Goal: Transaction & Acquisition: Purchase product/service

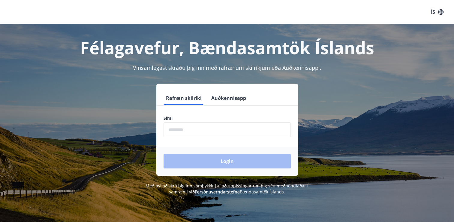
click at [257, 125] on input "phone" at bounding box center [227, 129] width 127 height 15
type input "********"
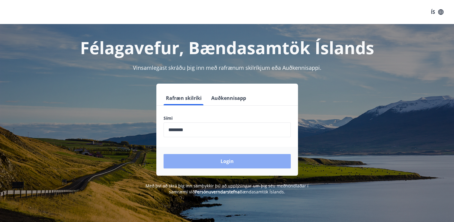
click at [189, 160] on button "Login" at bounding box center [227, 161] width 127 height 14
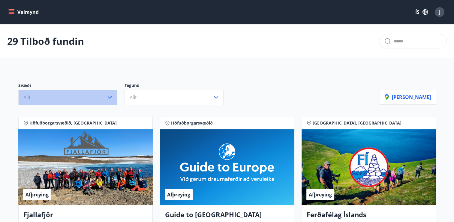
click at [110, 95] on icon "button" at bounding box center [109, 97] width 7 height 7
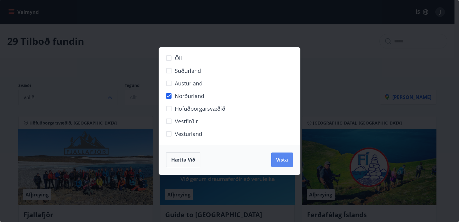
click at [277, 158] on span "Vista" at bounding box center [282, 159] width 12 height 7
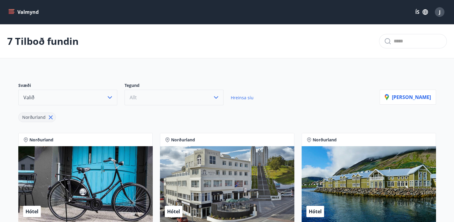
click at [215, 98] on icon "button" at bounding box center [216, 97] width 4 height 2
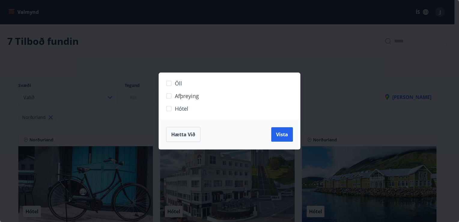
click at [146, 48] on div "Öll Afþreying Hótel Hætta við Vista" at bounding box center [229, 111] width 459 height 222
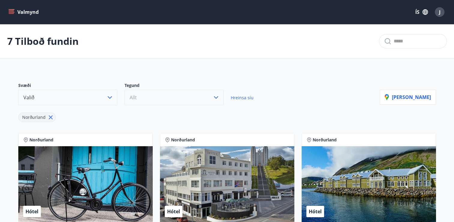
click at [13, 9] on button "Valmynd" at bounding box center [24, 12] width 34 height 11
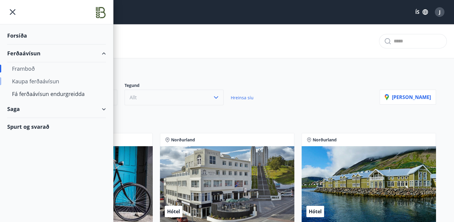
click at [41, 81] on div "Kaupa ferðaávísun" at bounding box center [56, 81] width 89 height 13
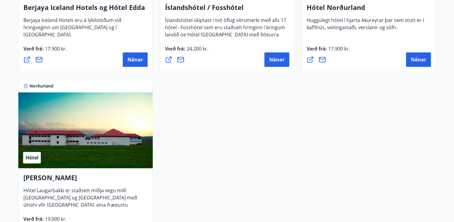
scroll to position [491, 0]
